Goal: Transaction & Acquisition: Book appointment/travel/reservation

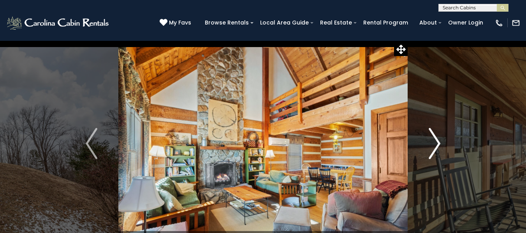
click at [431, 134] on img "Next" at bounding box center [435, 143] width 12 height 31
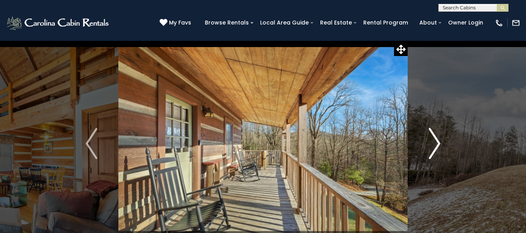
click at [432, 136] on img "Next" at bounding box center [435, 143] width 12 height 31
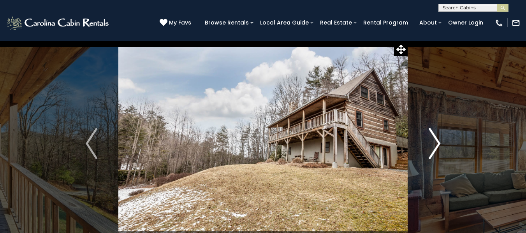
click at [432, 137] on img "Next" at bounding box center [435, 143] width 12 height 31
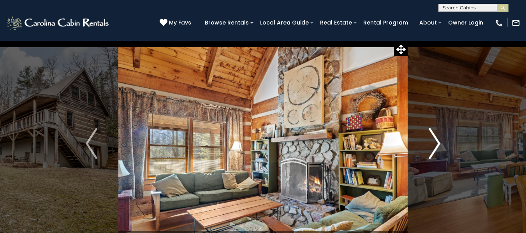
click at [432, 137] on img "Next" at bounding box center [435, 143] width 12 height 31
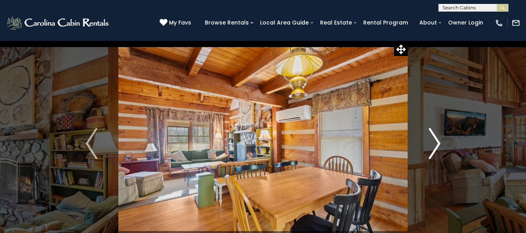
click at [432, 137] on img "Next" at bounding box center [435, 143] width 12 height 31
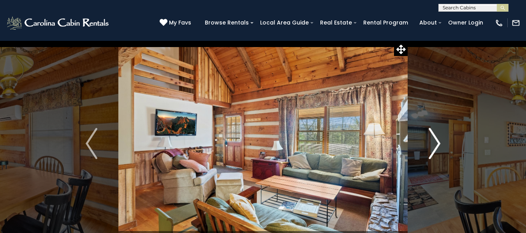
click at [432, 137] on img "Next" at bounding box center [435, 143] width 12 height 31
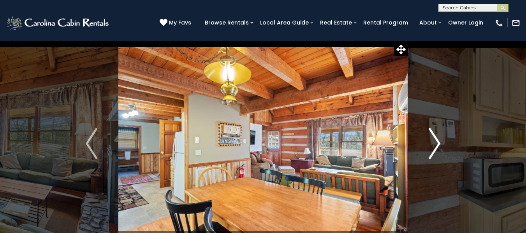
click at [432, 137] on img "Next" at bounding box center [435, 143] width 12 height 31
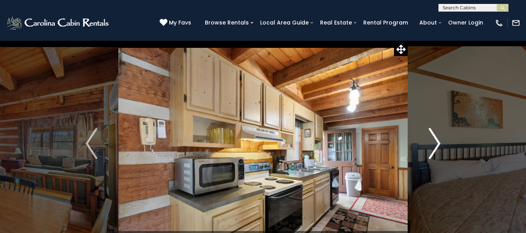
click at [432, 137] on img "Next" at bounding box center [435, 143] width 12 height 31
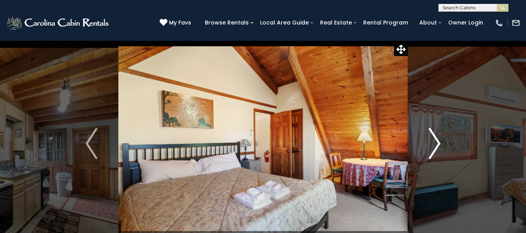
click at [432, 137] on img "Next" at bounding box center [435, 143] width 12 height 31
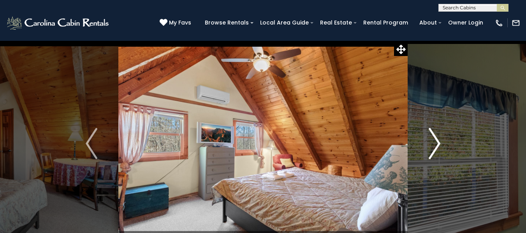
click at [432, 137] on img "Next" at bounding box center [435, 143] width 12 height 31
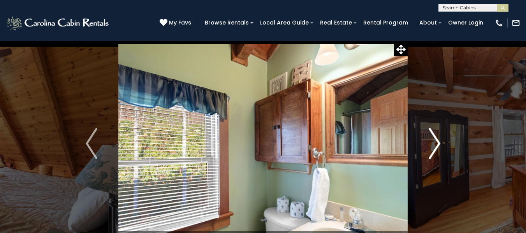
click at [432, 137] on img "Next" at bounding box center [435, 143] width 12 height 31
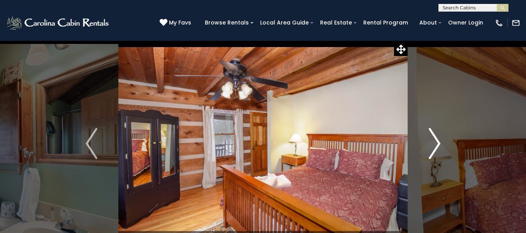
click at [432, 137] on img "Next" at bounding box center [435, 143] width 12 height 31
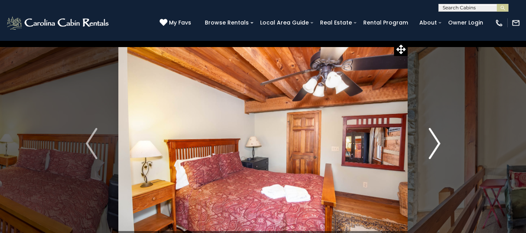
click at [432, 137] on img "Next" at bounding box center [435, 143] width 12 height 31
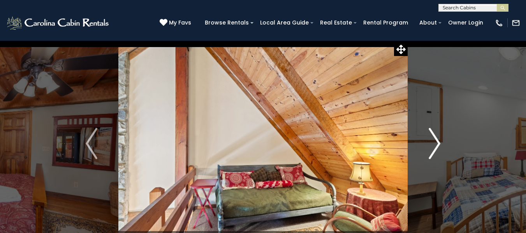
click at [432, 137] on img "Next" at bounding box center [435, 143] width 12 height 31
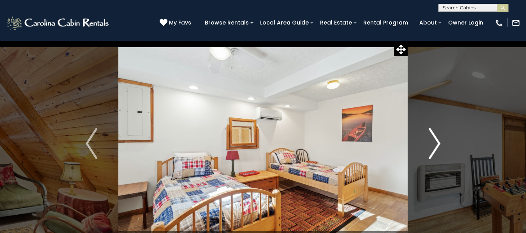
click at [432, 137] on img "Next" at bounding box center [435, 143] width 12 height 31
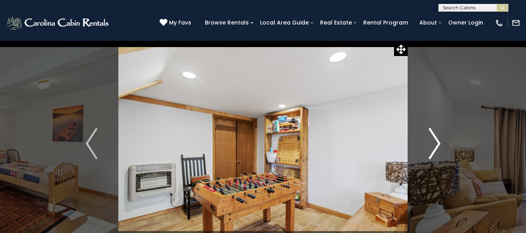
click at [432, 137] on img "Next" at bounding box center [435, 143] width 12 height 31
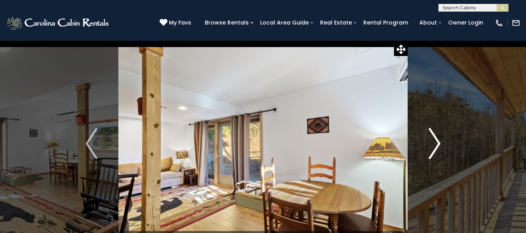
click at [432, 137] on img "Next" at bounding box center [435, 143] width 12 height 31
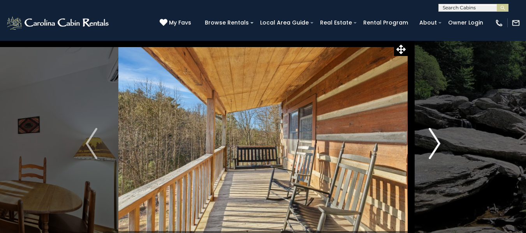
click at [432, 137] on img "Next" at bounding box center [435, 143] width 12 height 31
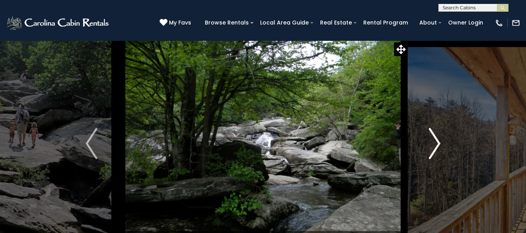
click at [432, 137] on img "Next" at bounding box center [435, 143] width 12 height 31
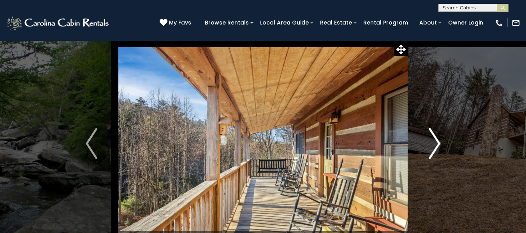
click at [432, 137] on img "Next" at bounding box center [435, 143] width 12 height 31
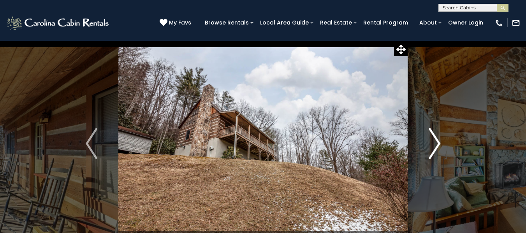
click at [432, 137] on img "Next" at bounding box center [435, 143] width 12 height 31
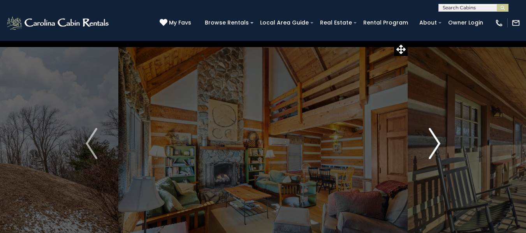
click at [432, 137] on img "Next" at bounding box center [435, 143] width 12 height 31
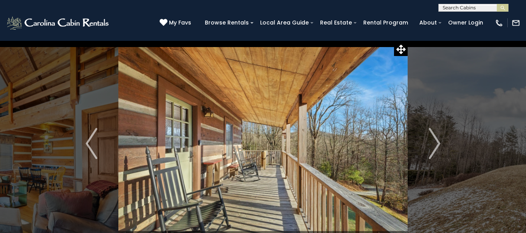
click at [459, 39] on div "(828) 295-6000 My Favs Browse Rentals Local Area Guide Activities & Attractions…" at bounding box center [263, 26] width 526 height 29
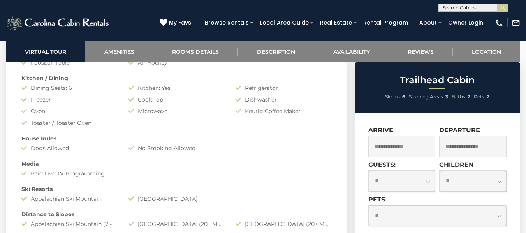
scroll to position [545, 0]
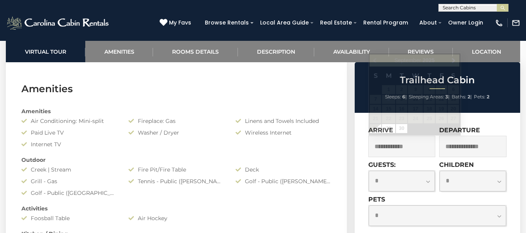
click at [396, 141] on input "text" at bounding box center [401, 146] width 67 height 21
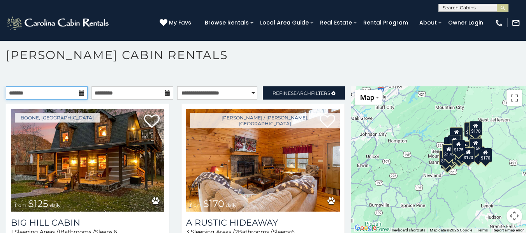
click at [81, 96] on input "text" at bounding box center [47, 92] width 82 height 13
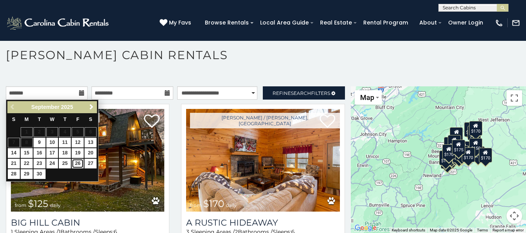
click at [82, 162] on link "26" at bounding box center [78, 164] width 12 height 10
type input "**********"
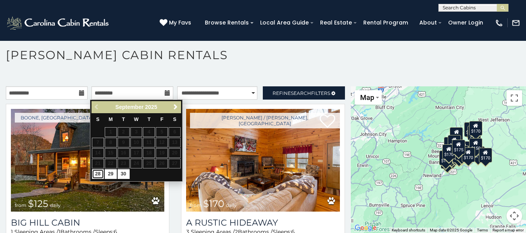
click at [95, 175] on link "28" at bounding box center [98, 174] width 12 height 10
type input "**********"
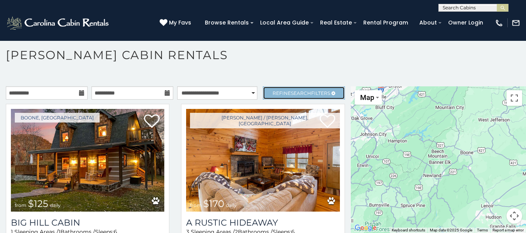
click at [292, 91] on span "Search" at bounding box center [301, 93] width 20 height 6
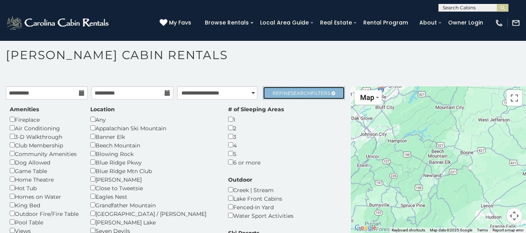
click at [304, 93] on span "Search" at bounding box center [301, 93] width 20 height 6
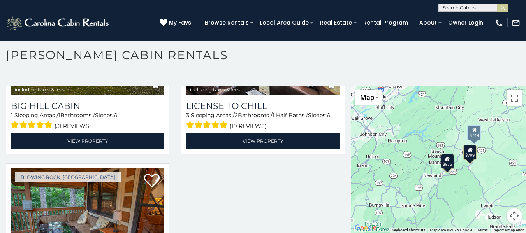
scroll to position [220, 0]
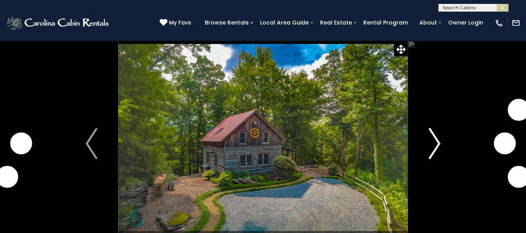
click at [437, 143] on img "Next" at bounding box center [435, 143] width 12 height 31
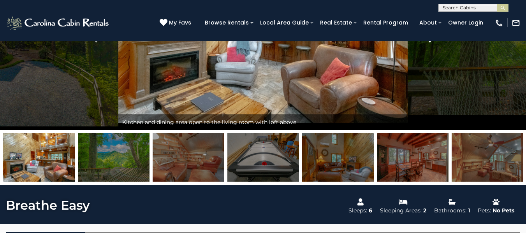
scroll to position [39, 0]
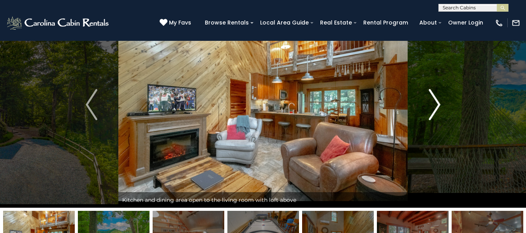
click at [432, 107] on img "Next" at bounding box center [435, 104] width 12 height 31
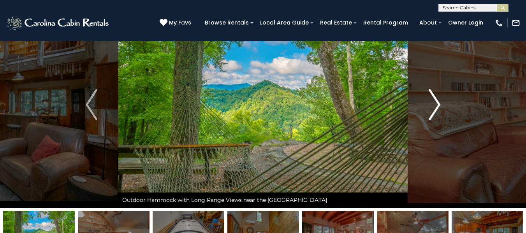
click at [432, 107] on img "Next" at bounding box center [435, 104] width 12 height 31
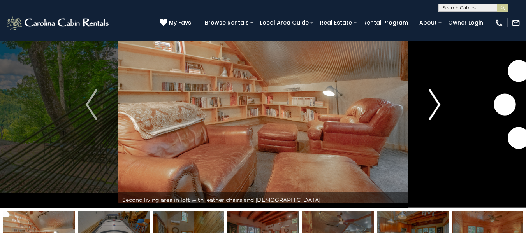
click at [432, 107] on img "Next" at bounding box center [435, 104] width 12 height 31
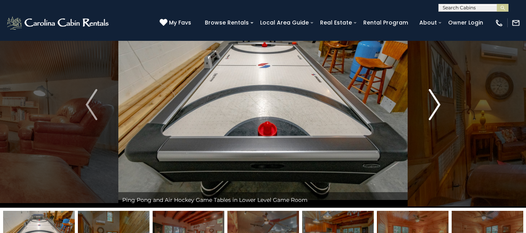
click at [432, 107] on img "Next" at bounding box center [435, 104] width 12 height 31
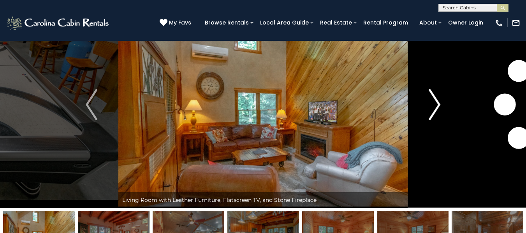
click at [432, 107] on img "Next" at bounding box center [435, 104] width 12 height 31
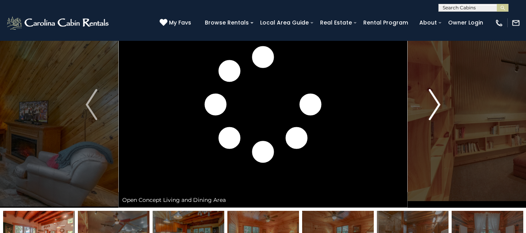
click at [432, 107] on img "Next" at bounding box center [435, 104] width 12 height 31
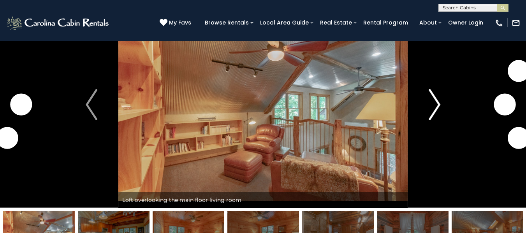
click at [432, 107] on img "Next" at bounding box center [435, 104] width 12 height 31
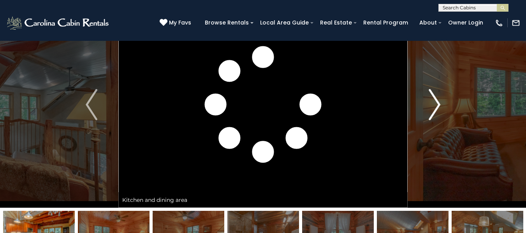
click at [432, 104] on img "Next" at bounding box center [435, 104] width 12 height 31
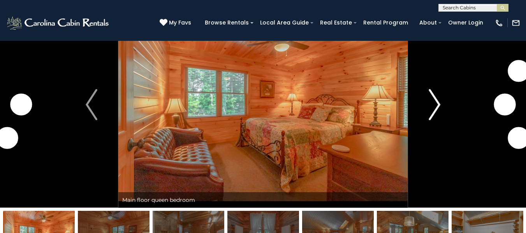
click at [432, 104] on img "Next" at bounding box center [435, 104] width 12 height 31
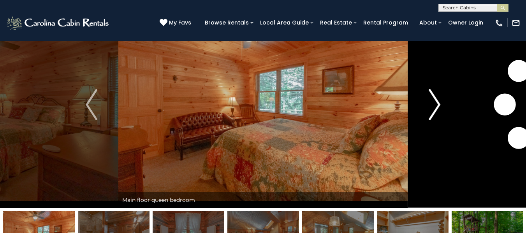
click at [432, 104] on img "Next" at bounding box center [435, 104] width 12 height 31
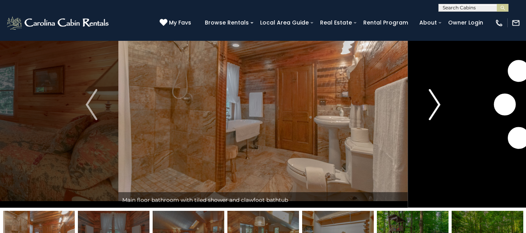
click at [432, 104] on img "Next" at bounding box center [435, 104] width 12 height 31
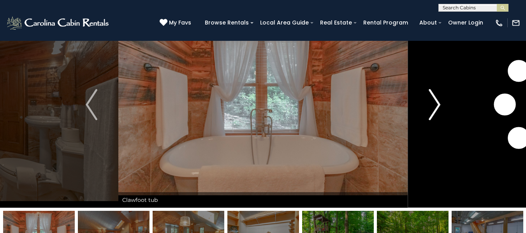
click at [432, 104] on img "Next" at bounding box center [435, 104] width 12 height 31
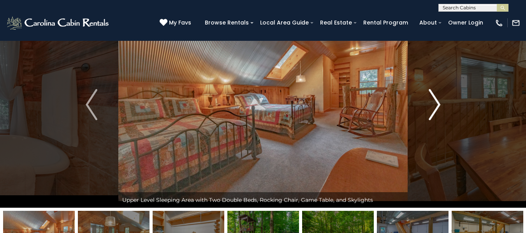
click at [432, 104] on img "Next" at bounding box center [435, 104] width 12 height 31
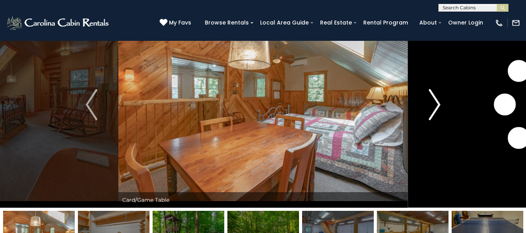
click at [432, 104] on img "Next" at bounding box center [435, 104] width 12 height 31
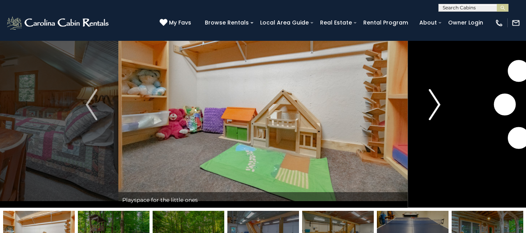
click at [432, 104] on img "Next" at bounding box center [435, 104] width 12 height 31
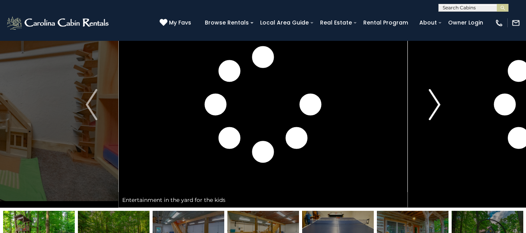
click at [432, 104] on img "Next" at bounding box center [435, 104] width 12 height 31
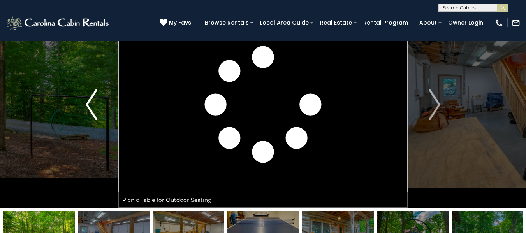
click at [90, 108] on img "Previous" at bounding box center [92, 104] width 12 height 31
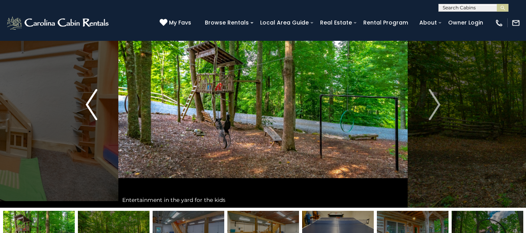
click at [97, 115] on img "Previous" at bounding box center [92, 104] width 12 height 31
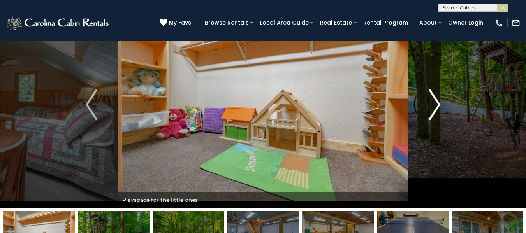
click at [442, 101] on button "Next" at bounding box center [435, 105] width 54 height 206
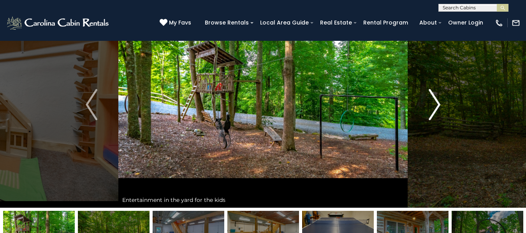
click at [442, 101] on button "Next" at bounding box center [435, 105] width 54 height 206
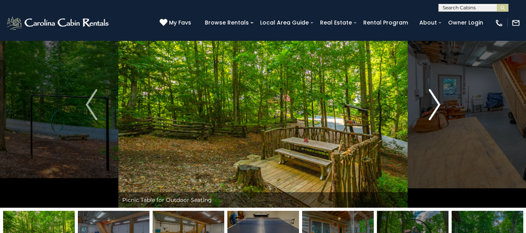
click at [436, 101] on img "Next" at bounding box center [435, 104] width 12 height 31
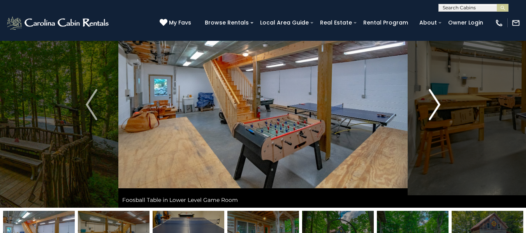
click at [436, 101] on img "Next" at bounding box center [435, 104] width 12 height 31
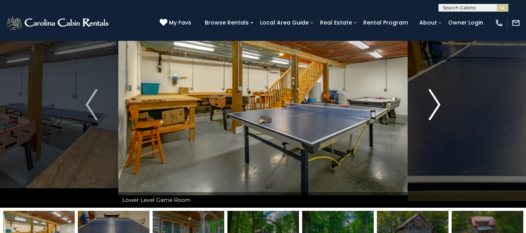
click at [435, 100] on img "Next" at bounding box center [435, 104] width 12 height 31
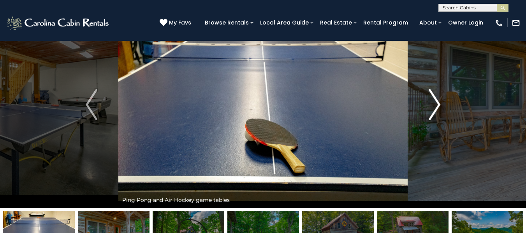
click at [435, 100] on img "Next" at bounding box center [435, 104] width 12 height 31
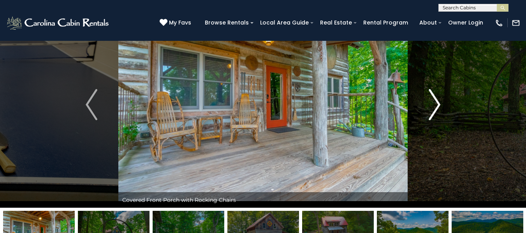
click at [435, 100] on img "Next" at bounding box center [435, 104] width 12 height 31
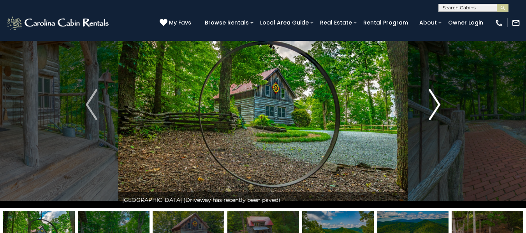
click at [435, 100] on img "Next" at bounding box center [435, 104] width 12 height 31
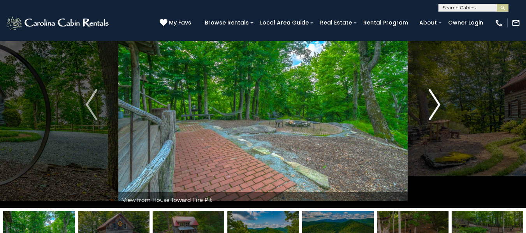
click at [435, 100] on img "Next" at bounding box center [435, 104] width 12 height 31
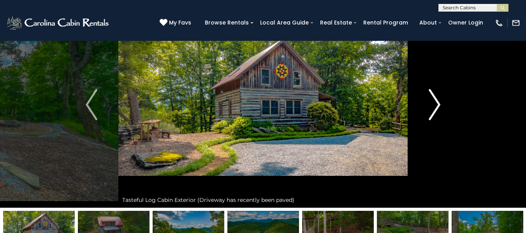
click at [435, 100] on img "Next" at bounding box center [435, 104] width 12 height 31
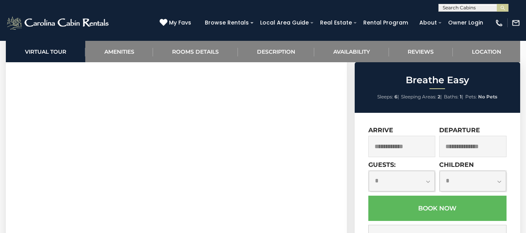
scroll to position [467, 0]
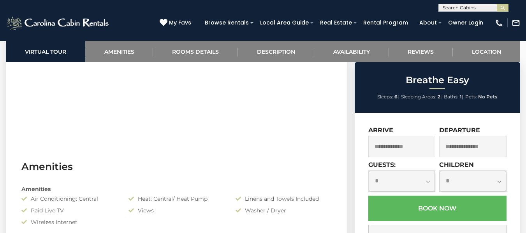
click at [418, 141] on input "text" at bounding box center [401, 146] width 67 height 21
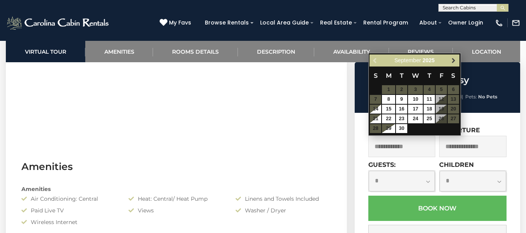
click at [452, 62] on span "Next" at bounding box center [453, 61] width 6 height 6
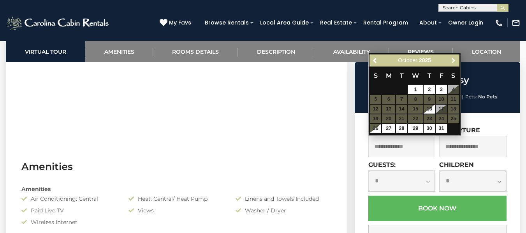
click at [452, 62] on span "Next" at bounding box center [453, 61] width 6 height 6
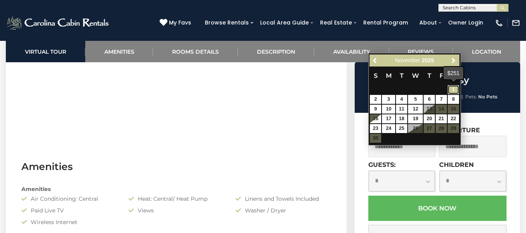
click at [452, 91] on link "1" at bounding box center [453, 89] width 11 height 9
type input "**********"
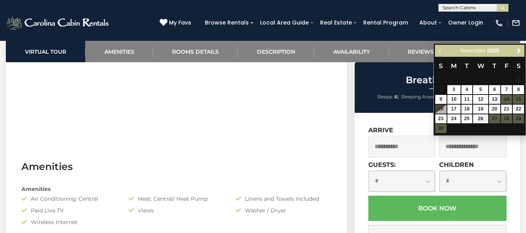
click at [439, 50] on div "Previous Next November 2025" at bounding box center [480, 51] width 90 height 12
click at [467, 90] on link "4" at bounding box center [466, 89] width 11 height 9
type input "**********"
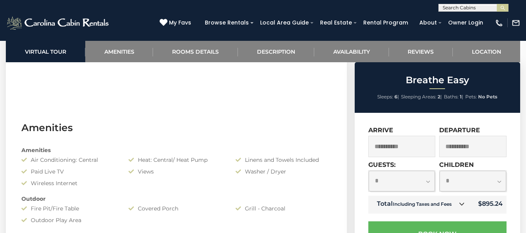
scroll to position [545, 0]
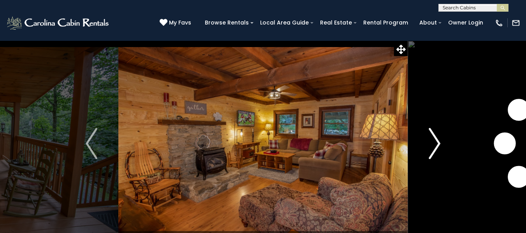
click at [436, 143] on img "Next" at bounding box center [435, 143] width 12 height 31
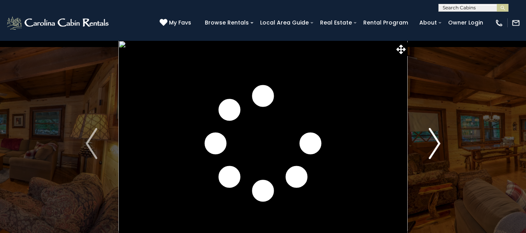
click at [438, 143] on img "Next" at bounding box center [435, 143] width 12 height 31
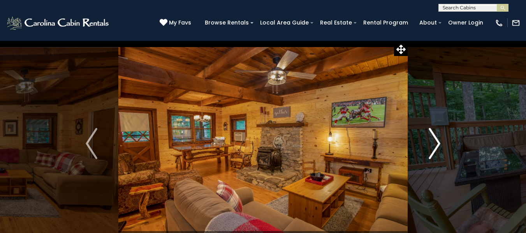
click at [437, 142] on img "Next" at bounding box center [435, 143] width 12 height 31
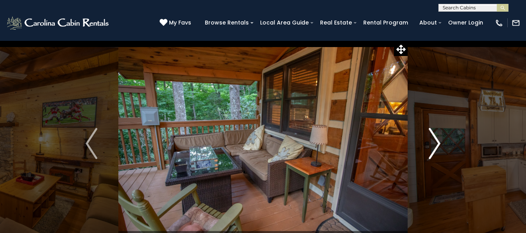
click at [437, 142] on img "Next" at bounding box center [435, 143] width 12 height 31
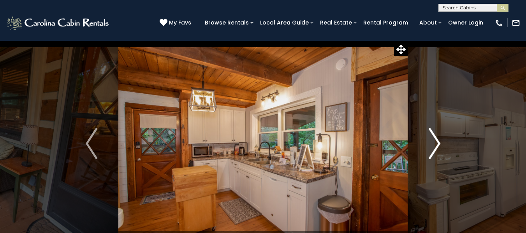
click at [437, 142] on img "Next" at bounding box center [435, 143] width 12 height 31
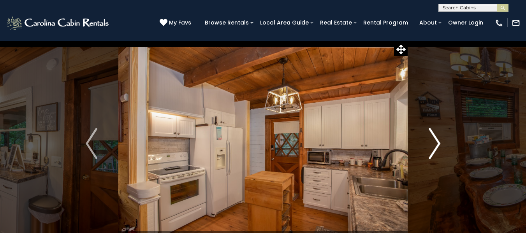
click at [437, 142] on img "Next" at bounding box center [435, 143] width 12 height 31
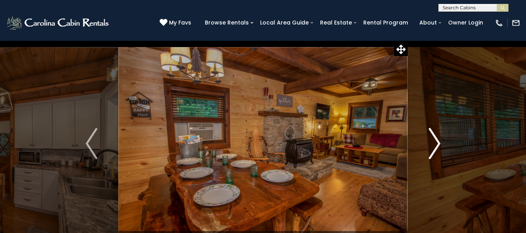
click at [437, 142] on img "Next" at bounding box center [435, 143] width 12 height 31
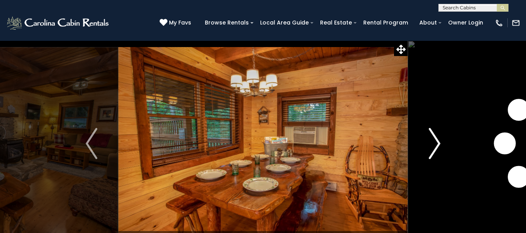
click at [437, 142] on img "Next" at bounding box center [435, 143] width 12 height 31
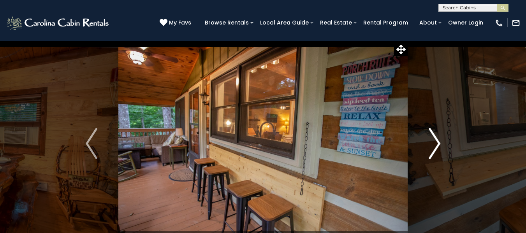
click at [436, 142] on img "Next" at bounding box center [435, 143] width 12 height 31
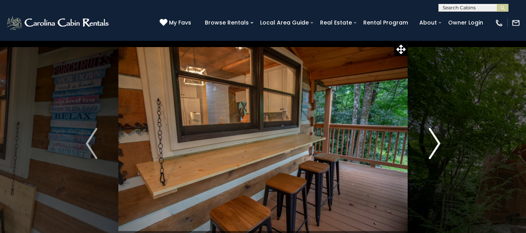
click at [436, 142] on img "Next" at bounding box center [435, 143] width 12 height 31
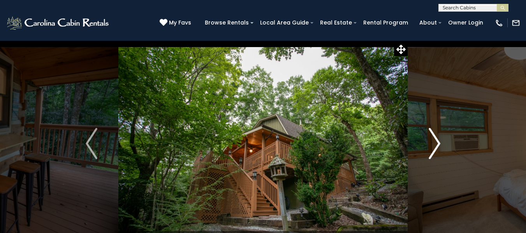
click at [436, 142] on img "Next" at bounding box center [435, 143] width 12 height 31
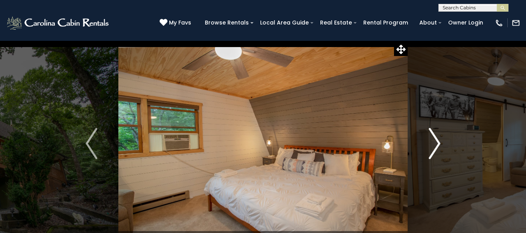
click at [436, 142] on img "Next" at bounding box center [435, 143] width 12 height 31
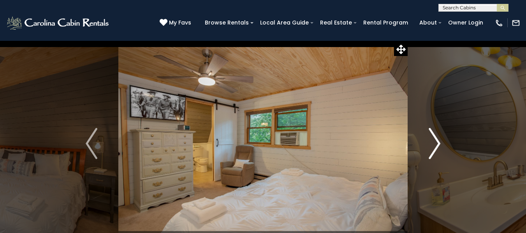
click at [436, 142] on img "Next" at bounding box center [435, 143] width 12 height 31
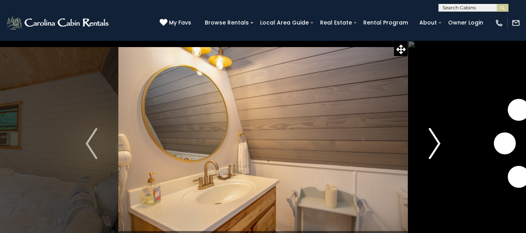
click at [436, 142] on img "Next" at bounding box center [435, 143] width 12 height 31
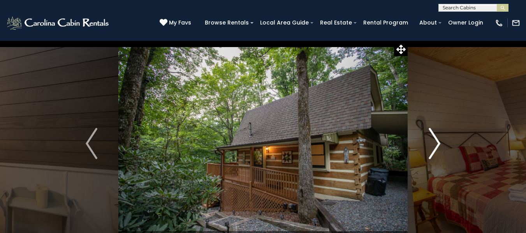
click at [436, 142] on img "Next" at bounding box center [435, 143] width 12 height 31
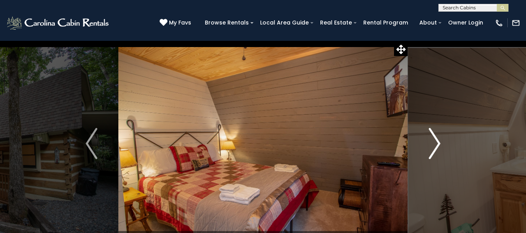
click at [436, 142] on img "Next" at bounding box center [435, 143] width 12 height 31
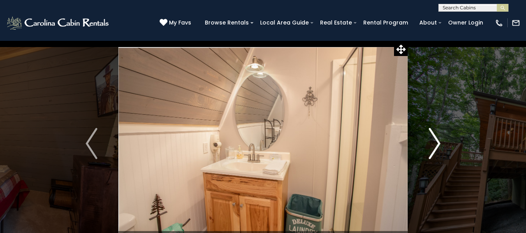
click at [436, 142] on img "Next" at bounding box center [435, 143] width 12 height 31
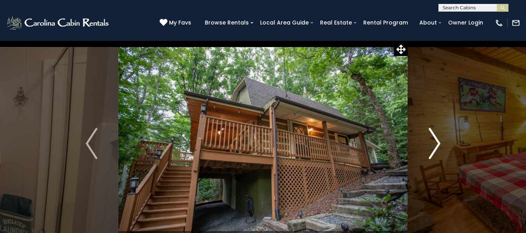
click at [436, 142] on img "Next" at bounding box center [435, 143] width 12 height 31
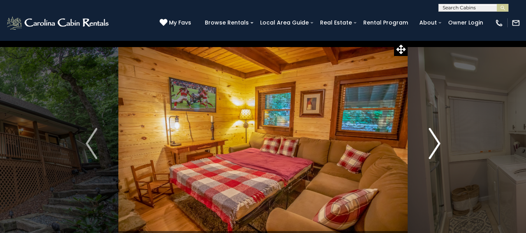
click at [436, 142] on img "Next" at bounding box center [435, 143] width 12 height 31
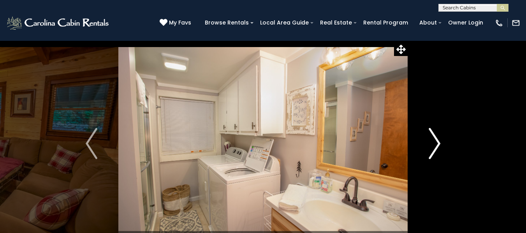
click at [436, 142] on img "Next" at bounding box center [435, 143] width 12 height 31
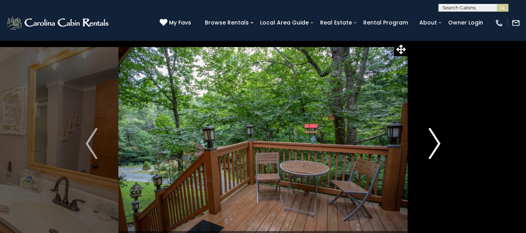
click at [436, 142] on img "Next" at bounding box center [435, 143] width 12 height 31
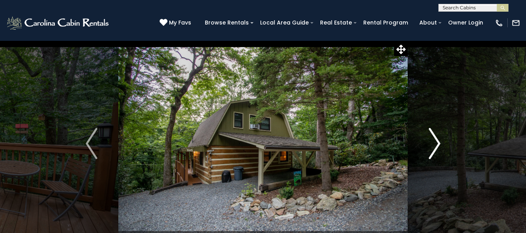
click at [437, 142] on img "Next" at bounding box center [435, 143] width 12 height 31
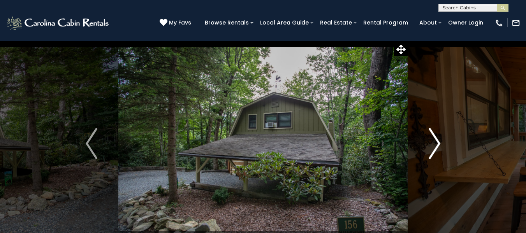
click at [437, 142] on img "Next" at bounding box center [435, 143] width 12 height 31
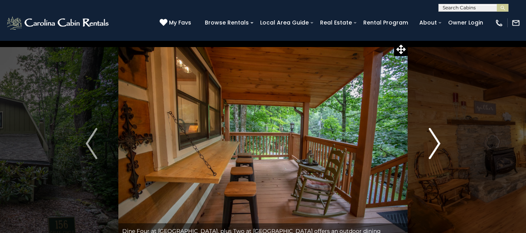
click at [440, 142] on img "Next" at bounding box center [435, 143] width 12 height 31
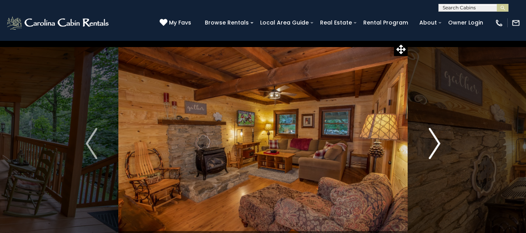
click at [440, 142] on img "Next" at bounding box center [435, 143] width 12 height 31
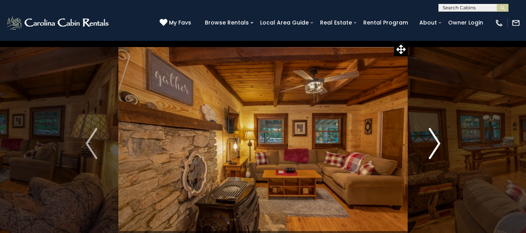
click at [440, 142] on img "Next" at bounding box center [435, 143] width 12 height 31
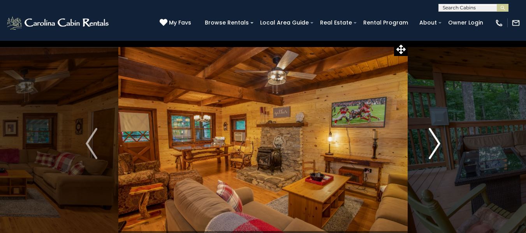
click at [440, 142] on img "Next" at bounding box center [435, 143] width 12 height 31
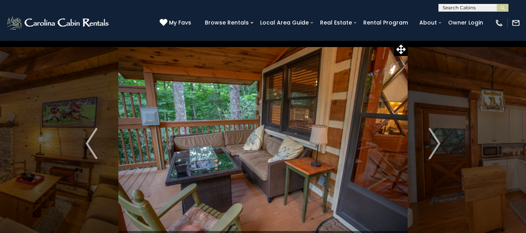
click at [482, 37] on div "(828) 295-6000 My Favs Browse Rentals Local Area Guide Activities & Attractions…" at bounding box center [263, 26] width 526 height 29
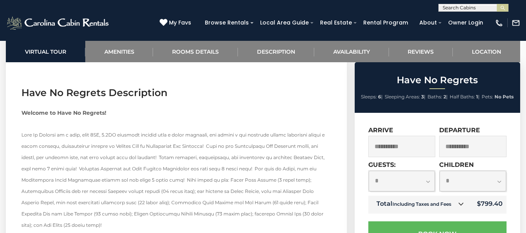
scroll to position [857, 0]
